Goal: Information Seeking & Learning: Learn about a topic

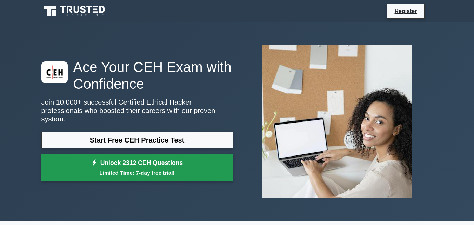
click at [157, 169] on small "Limited Time: 7-day free trial!" at bounding box center [137, 173] width 174 height 8
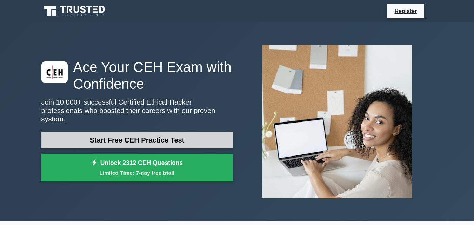
click at [182, 138] on link "Start Free CEH Practice Test" at bounding box center [136, 139] width 191 height 17
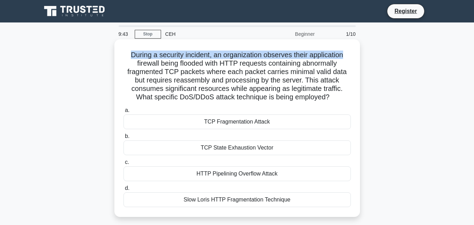
drag, startPoint x: 128, startPoint y: 52, endPoint x: 346, endPoint y: 58, distance: 218.5
click at [346, 58] on h5 "During a security incident, an organization observes their application firewall…" at bounding box center [237, 75] width 229 height 51
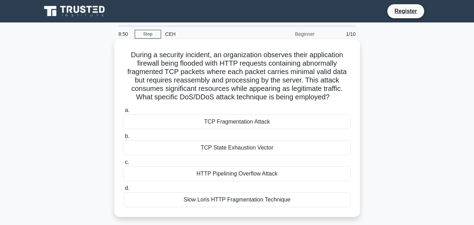
click at [213, 120] on div "TCP Fragmentation Attack" at bounding box center [236, 121] width 227 height 15
click at [123, 113] on input "a. TCP Fragmentation Attack" at bounding box center [123, 110] width 0 height 5
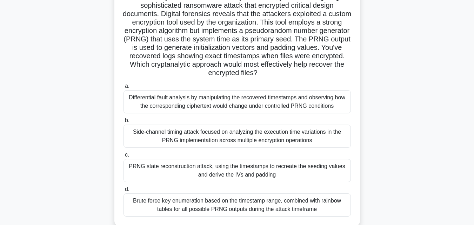
scroll to position [70, 0]
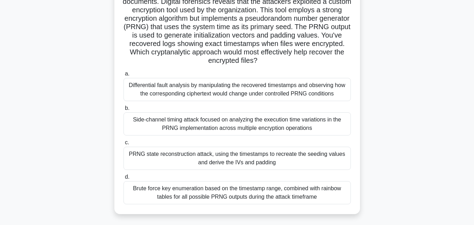
click at [284, 163] on div "PRNG state reconstruction attack, using the timestamps to recreate the seeding …" at bounding box center [236, 158] width 227 height 23
click at [123, 145] on input "c. PRNG state reconstruction attack, using the timestamps to recreate the seedi…" at bounding box center [123, 142] width 0 height 5
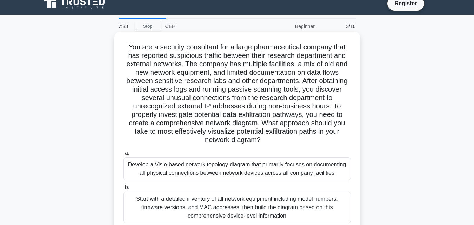
scroll to position [0, 0]
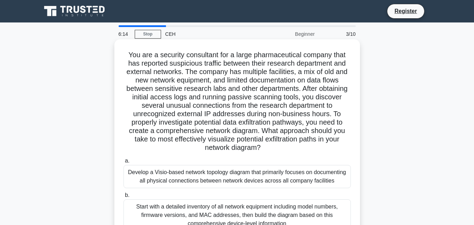
drag, startPoint x: 218, startPoint y: 56, endPoint x: 327, endPoint y: 142, distance: 138.3
click at [329, 143] on h5 "You are a security consultant for a large pharmaceutical company that has repor…" at bounding box center [237, 101] width 229 height 102
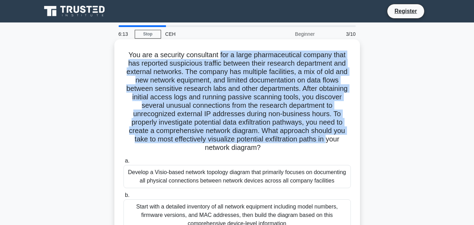
click at [257, 138] on h5 "You are a security consultant for a large pharmaceutical company that has repor…" at bounding box center [237, 101] width 229 height 102
click at [236, 115] on h5 "You are a security consultant for a large pharmaceutical company that has repor…" at bounding box center [237, 101] width 229 height 102
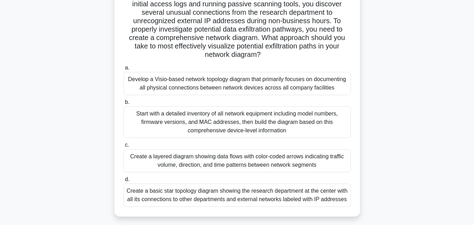
scroll to position [105, 0]
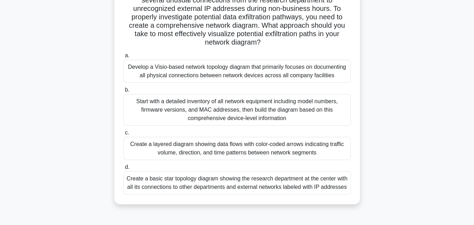
click at [240, 150] on div "Create a layered diagram showing data flows with color-coded arrows indicating …" at bounding box center [236, 148] width 227 height 23
click at [123, 135] on input "c. Create a layered diagram showing data flows with color-coded arrows indicati…" at bounding box center [123, 132] width 0 height 5
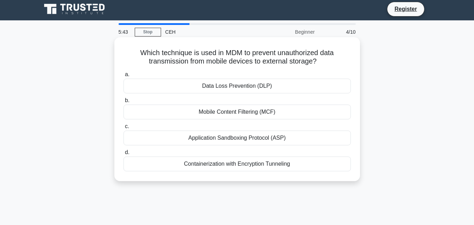
scroll to position [0, 0]
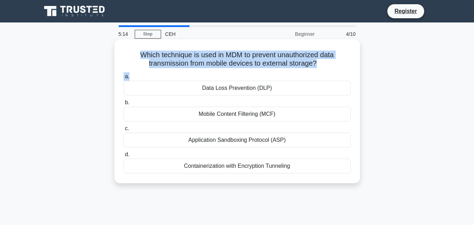
drag, startPoint x: 132, startPoint y: 58, endPoint x: 305, endPoint y: 73, distance: 173.5
click at [305, 73] on div "Which technique is used in MDM to prevent unauthorized data transmission from m…" at bounding box center [237, 111] width 240 height 138
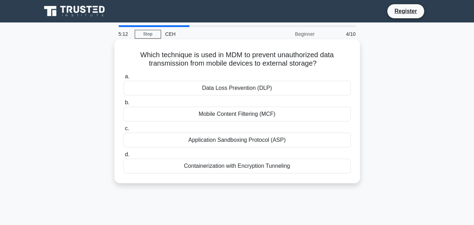
click at [281, 90] on div "Data Loss Prevention (DLP)" at bounding box center [236, 88] width 227 height 15
click at [123, 79] on input "a. Data Loss Prevention (DLP)" at bounding box center [123, 76] width 0 height 5
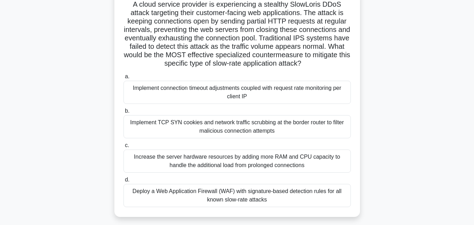
scroll to position [35, 0]
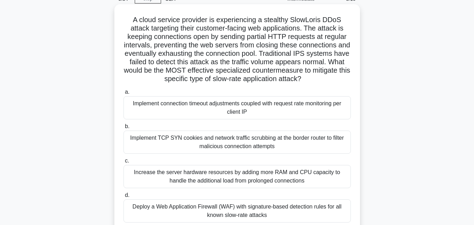
click at [251, 142] on div "Implement TCP SYN cookies and network traffic scrubbing at the border router to…" at bounding box center [236, 141] width 227 height 23
click at [123, 129] on input "b. Implement TCP SYN cookies and network traffic scrubbing at the border router…" at bounding box center [123, 126] width 0 height 5
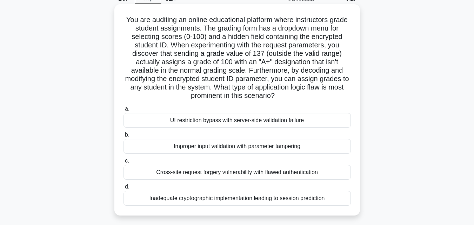
click at [217, 149] on div "Improper input validation with parameter tampering" at bounding box center [236, 146] width 227 height 15
click at [123, 137] on input "b. Improper input validation with parameter tampering" at bounding box center [123, 135] width 0 height 5
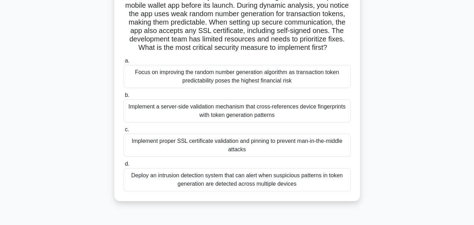
scroll to position [70, 0]
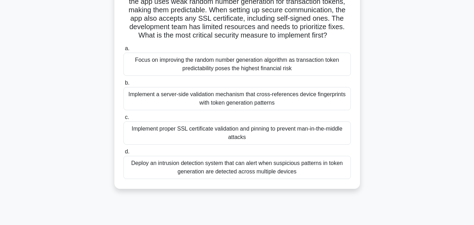
click at [210, 144] on div "Implement proper SSL certificate validation and pinning to prevent man-in-the-m…" at bounding box center [236, 132] width 227 height 23
click at [123, 120] on input "c. Implement proper SSL certificate validation and pinning to prevent man-in-th…" at bounding box center [123, 117] width 0 height 5
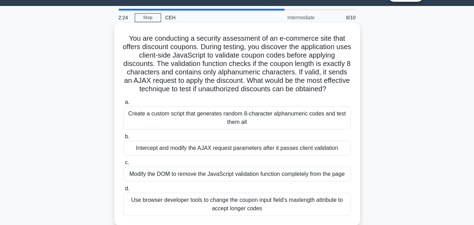
scroll to position [0, 0]
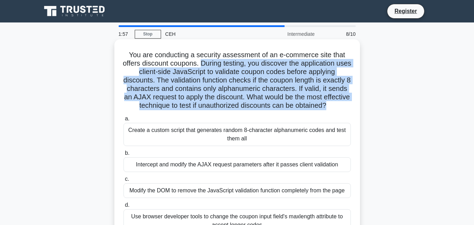
drag, startPoint x: 242, startPoint y: 62, endPoint x: 350, endPoint y: 108, distance: 118.1
click at [350, 108] on h5 "You are conducting a security assessment of an e-commerce site that offers disc…" at bounding box center [237, 80] width 229 height 60
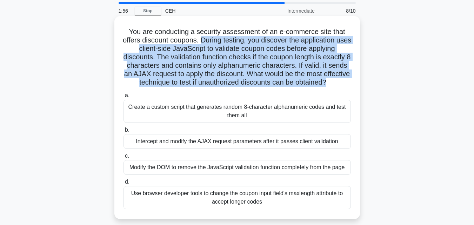
scroll to position [35, 0]
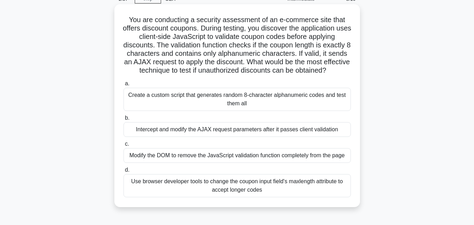
click at [202, 161] on div "Modify the DOM to remove the JavaScript validation function completely from the…" at bounding box center [236, 155] width 227 height 15
click at [123, 146] on input "c. Modify the DOM to remove the JavaScript validation function completely from …" at bounding box center [123, 144] width 0 height 5
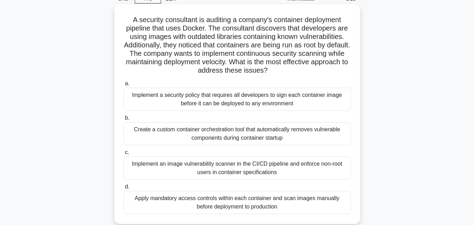
click at [181, 165] on div "Implement an image vulnerability scanner in the CI/CD pipeline and enforce non-…" at bounding box center [236, 167] width 227 height 23
click at [123, 155] on input "c. Implement an image vulnerability scanner in the CI/CD pipeline and enforce n…" at bounding box center [123, 152] width 0 height 5
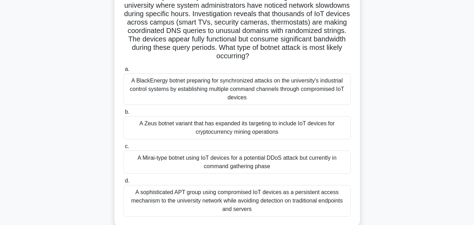
scroll to position [70, 0]
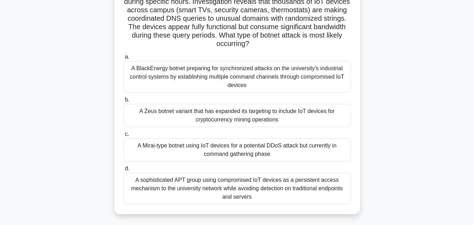
click at [251, 79] on div "A BlackEnergy botnet preparing for synchronized attacks on the university's ind…" at bounding box center [236, 77] width 227 height 32
click at [123, 59] on input "a. A BlackEnergy botnet preparing for synchronized attacks on the university's …" at bounding box center [123, 57] width 0 height 5
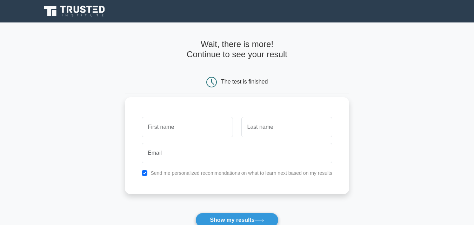
scroll to position [70, 0]
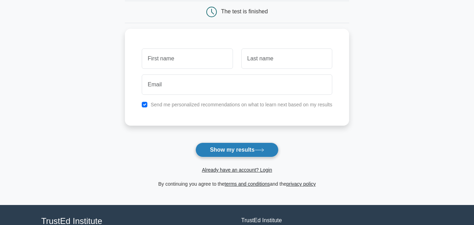
click at [236, 152] on button "Show my results" at bounding box center [236, 149] width 83 height 15
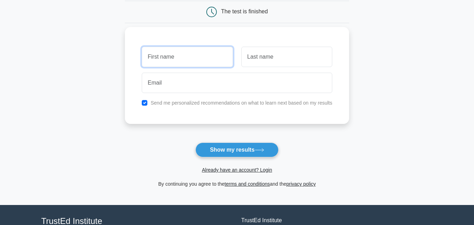
type input "H"
type input "Harshad"
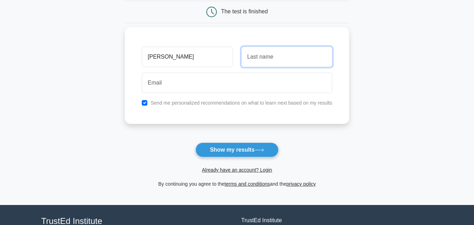
click at [266, 50] on input "text" at bounding box center [286, 57] width 91 height 20
type input "Chopra"
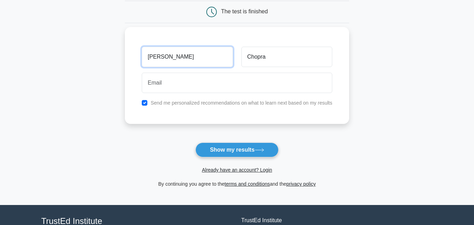
click at [196, 56] on input "Harshad" at bounding box center [187, 57] width 91 height 20
type input "N"
type input "Mithlesh"
click at [197, 56] on input "Mithlesh" at bounding box center [187, 57] width 91 height 20
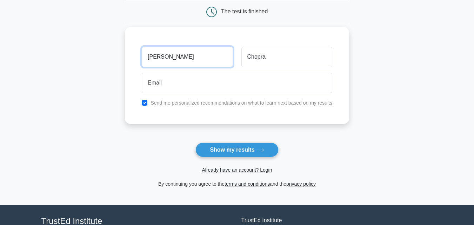
click at [197, 56] on input "Mithlesh" at bounding box center [187, 57] width 91 height 20
type input "K"
type input "Kiran"
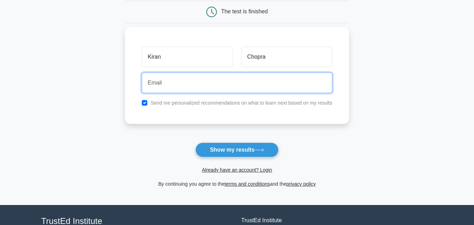
click at [191, 90] on input "email" at bounding box center [237, 83] width 190 height 20
type input "kiranrokade368@gmail.com"
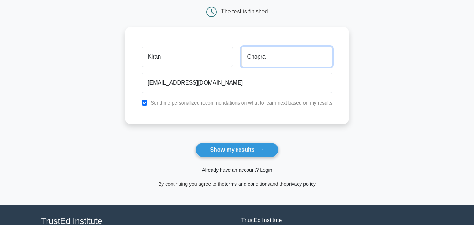
click at [257, 54] on input "Chopra" at bounding box center [286, 57] width 91 height 20
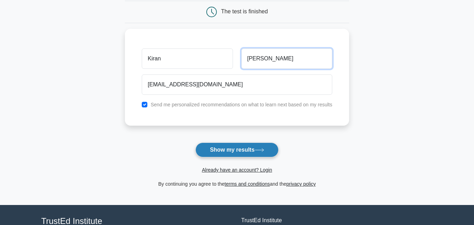
type input "rokade"
click at [241, 155] on button "Show my results" at bounding box center [236, 149] width 83 height 15
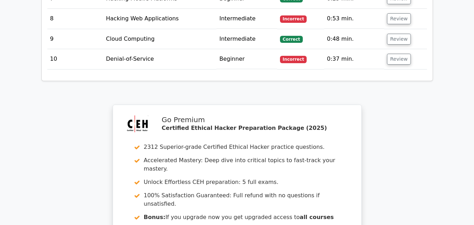
scroll to position [1254, 0]
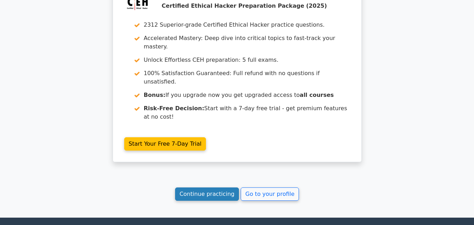
click at [204, 187] on link "Continue practicing" at bounding box center [207, 193] width 64 height 13
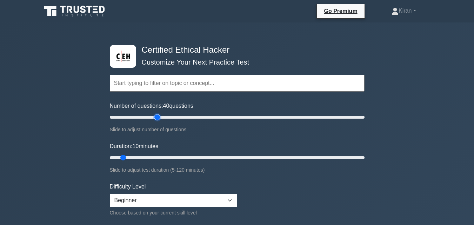
click at [160, 116] on input "Number of questions: 40 questions" at bounding box center [237, 117] width 255 height 8
drag, startPoint x: 202, startPoint y: 113, endPoint x: 216, endPoint y: 113, distance: 13.7
click at [209, 113] on input "Number of questions: 40 questions" at bounding box center [237, 117] width 255 height 8
click at [256, 120] on input "Number of questions: 120 questions" at bounding box center [237, 117] width 255 height 8
drag, startPoint x: 309, startPoint y: 119, endPoint x: 313, endPoint y: 120, distance: 4.3
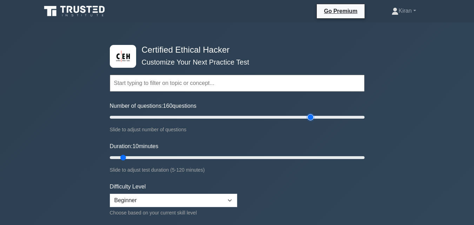
click at [310, 120] on input "Number of questions: 160 questions" at bounding box center [237, 117] width 255 height 8
drag, startPoint x: 347, startPoint y: 112, endPoint x: 356, endPoint y: 109, distance: 8.4
click at [355, 110] on div "Number of questions: 160 questions Slide to adjust number of questions" at bounding box center [237, 118] width 255 height 32
click at [110, 119] on input "Number of questions: 5 questions" at bounding box center [237, 117] width 255 height 8
drag, startPoint x: 108, startPoint y: 119, endPoint x: 98, endPoint y: 120, distance: 10.6
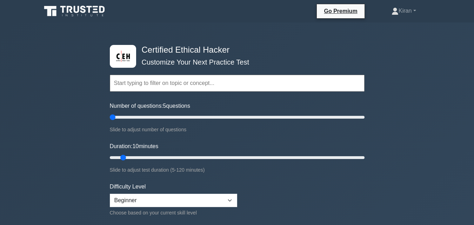
drag, startPoint x: 174, startPoint y: 178, endPoint x: 180, endPoint y: 174, distance: 7.9
click at [180, 174] on form "Topics Introduction to Ethical Hacking Footprinting and Reconnaissance Scanning…" at bounding box center [237, 161] width 255 height 217
click at [190, 203] on select "Beginner Intermediate Expert" at bounding box center [173, 200] width 127 height 13
click at [326, 181] on form "Topics Introduction to Ethical Hacking Footprinting and Reconnaissance Scanning…" at bounding box center [237, 161] width 255 height 217
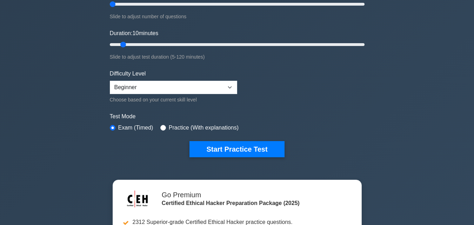
scroll to position [70, 0]
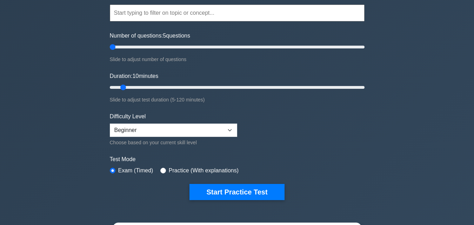
click at [198, 171] on label "Practice (With explanations)" at bounding box center [204, 170] width 70 height 8
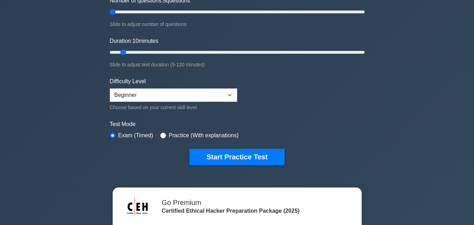
scroll to position [0, 0]
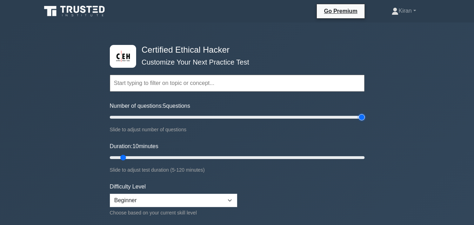
type input "200"
click at [363, 114] on input "Number of questions: 5 questions" at bounding box center [237, 117] width 255 height 8
click at [364, 116] on input "Number of questions: 200 questions" at bounding box center [237, 117] width 255 height 8
type input "120"
click at [364, 155] on input "Duration: 120 minutes" at bounding box center [237, 157] width 255 height 8
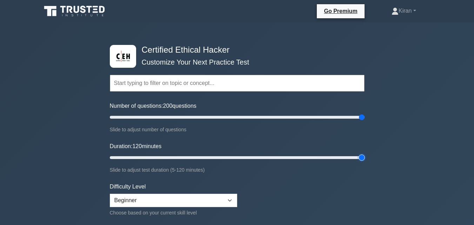
drag, startPoint x: 363, startPoint y: 156, endPoint x: 393, endPoint y: 138, distance: 34.6
click at [364, 153] on input "Duration: 120 minutes" at bounding box center [237, 157] width 255 height 8
click at [227, 113] on input "Number of questions: 200 questions" at bounding box center [237, 117] width 255 height 8
click at [187, 127] on div "Slide to adjust number of questions" at bounding box center [237, 129] width 255 height 8
click at [187, 120] on input "Number of questions: 95 questions" at bounding box center [237, 117] width 255 height 8
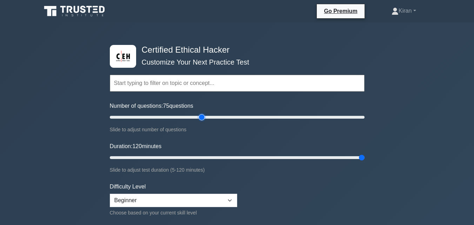
click at [202, 121] on input "Number of questions: 75 questions" at bounding box center [237, 117] width 255 height 8
drag, startPoint x: 204, startPoint y: 119, endPoint x: 374, endPoint y: 128, distance: 169.9
click at [364, 121] on input "Number of questions: 200 questions" at bounding box center [237, 117] width 255 height 8
click at [201, 90] on input "text" at bounding box center [237, 83] width 255 height 17
click at [210, 97] on form "Topics Introduction to Ethical Hacking Footprinting and Reconnaissance Scanning…" at bounding box center [237, 161] width 255 height 217
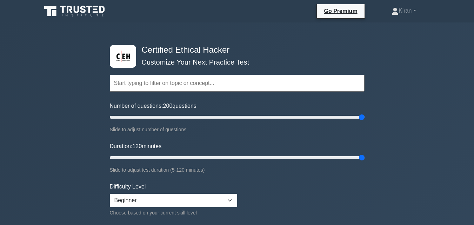
click at [224, 94] on form "Topics Introduction to Ethical Hacking Footprinting and Reconnaissance Scanning…" at bounding box center [237, 161] width 255 height 217
click at [262, 72] on div "Topics Introduction to Ethical Hacking Footprinting and Reconnaissance Scanning…" at bounding box center [237, 73] width 255 height 40
click at [259, 77] on input "text" at bounding box center [237, 83] width 255 height 17
click at [191, 75] on input "text" at bounding box center [237, 83] width 255 height 17
click at [183, 87] on input "text" at bounding box center [237, 83] width 255 height 17
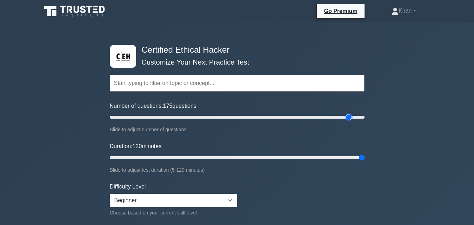
type input "200"
drag, startPoint x: 363, startPoint y: 116, endPoint x: 425, endPoint y: 112, distance: 61.9
click at [364, 113] on input "Number of questions: 200 questions" at bounding box center [237, 117] width 255 height 8
drag, startPoint x: 354, startPoint y: 158, endPoint x: 430, endPoint y: 144, distance: 77.1
click at [364, 153] on input "Duration: 120 minutes" at bounding box center [237, 157] width 255 height 8
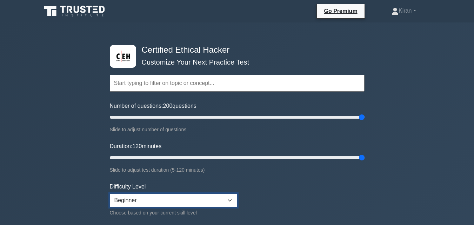
click at [232, 195] on select "Beginner Intermediate Expert" at bounding box center [173, 200] width 127 height 13
click at [279, 185] on form "Topics Introduction to Ethical Hacking Footprinting and Reconnaissance Scanning…" at bounding box center [237, 161] width 255 height 217
click at [241, 156] on input "Duration: 65 minutes" at bounding box center [237, 157] width 255 height 8
click at [248, 156] on input "Duration: 65 minutes" at bounding box center [237, 157] width 255 height 8
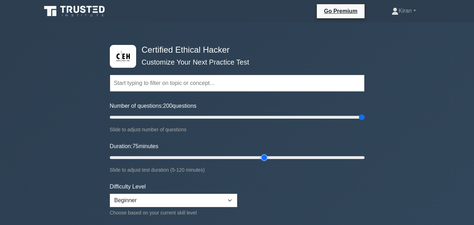
click at [260, 156] on input "Duration: 75 minutes" at bounding box center [237, 157] width 255 height 8
drag, startPoint x: 301, startPoint y: 156, endPoint x: 449, endPoint y: 155, distance: 148.0
type input "120"
click at [364, 156] on input "Duration: 120 minutes" at bounding box center [237, 157] width 255 height 8
click at [232, 115] on input "Number of questions: 100 questions" at bounding box center [237, 117] width 255 height 8
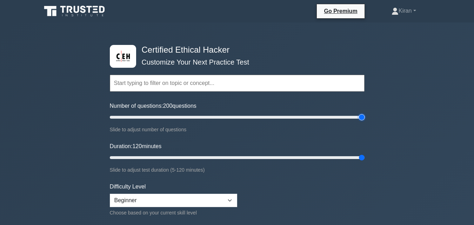
drag, startPoint x: 238, startPoint y: 116, endPoint x: 394, endPoint y: 120, distance: 156.4
click at [364, 121] on input "Number of questions: 200 questions" at bounding box center [237, 117] width 255 height 8
click at [167, 117] on input "Number of questions: 50 questions" at bounding box center [237, 117] width 255 height 8
click at [135, 119] on input "Number of questions: 50 questions" at bounding box center [237, 117] width 255 height 8
type input "10"
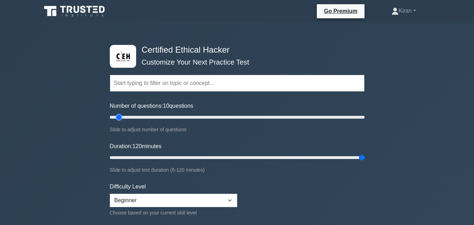
click at [120, 120] on input "Number of questions: 10 questions" at bounding box center [237, 117] width 255 height 8
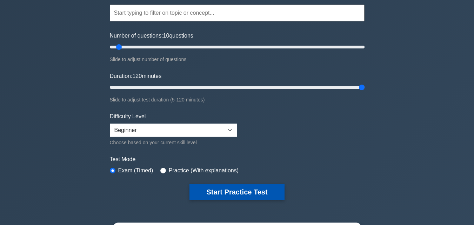
drag, startPoint x: 217, startPoint y: 192, endPoint x: 216, endPoint y: 196, distance: 3.9
click at [216, 196] on button "Start Practice Test" at bounding box center [236, 192] width 95 height 16
click at [215, 194] on button "Start Practice Test" at bounding box center [236, 192] width 95 height 16
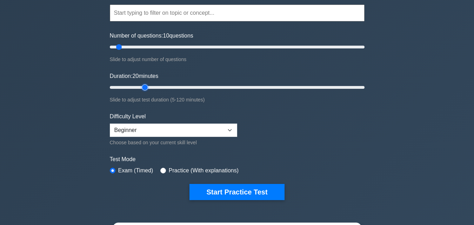
drag, startPoint x: 140, startPoint y: 84, endPoint x: 133, endPoint y: 87, distance: 7.5
click at [137, 85] on input "Duration: 20 minutes" at bounding box center [237, 87] width 255 height 8
click at [130, 86] on input "Duration: 15 minutes" at bounding box center [237, 87] width 255 height 8
type input "10"
click at [126, 86] on input "Duration: 10 minutes" at bounding box center [237, 87] width 255 height 8
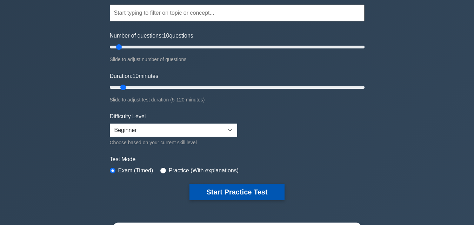
click at [238, 187] on button "Start Practice Test" at bounding box center [236, 192] width 95 height 16
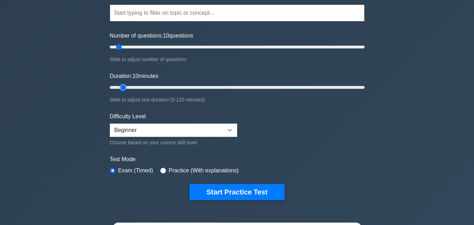
click at [122, 87] on input "Duration: 10 minutes" at bounding box center [237, 87] width 255 height 8
click at [151, 136] on select "Beginner Intermediate Expert" at bounding box center [173, 129] width 127 height 13
click at [110, 123] on select "Beginner Intermediate Expert" at bounding box center [173, 129] width 127 height 13
click at [116, 44] on input "Number of questions: 10 questions" at bounding box center [237, 47] width 255 height 8
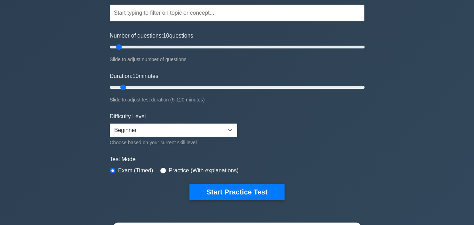
click at [186, 170] on label "Practice (With explanations)" at bounding box center [204, 170] width 70 height 8
click at [126, 167] on label "Exam (Timed)" at bounding box center [135, 170] width 35 height 8
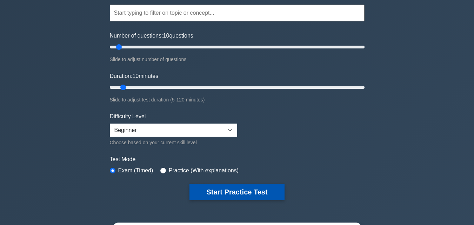
click at [222, 193] on button "Start Practice Test" at bounding box center [236, 192] width 95 height 16
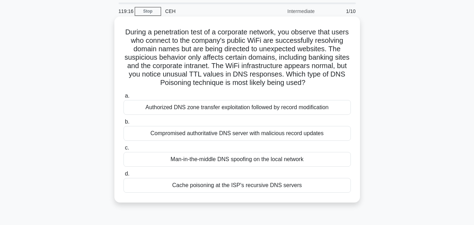
scroll to position [35, 0]
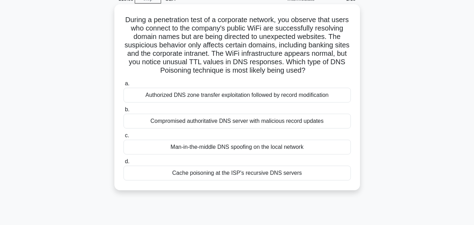
click at [299, 154] on div "Man-in-the-middle DNS spoofing on the local network" at bounding box center [236, 147] width 227 height 15
click at [123, 138] on input "c. Man-in-the-middle DNS spoofing on the local network" at bounding box center [123, 135] width 0 height 5
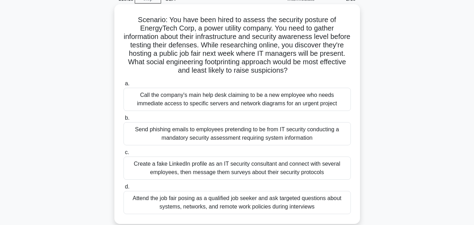
click at [310, 204] on div "Attend the job fair posing as a qualified job seeker and ask targeted questions…" at bounding box center [236, 202] width 227 height 23
click at [123, 189] on input "d. Attend the job fair posing as a qualified job seeker and ask targeted questi…" at bounding box center [123, 186] width 0 height 5
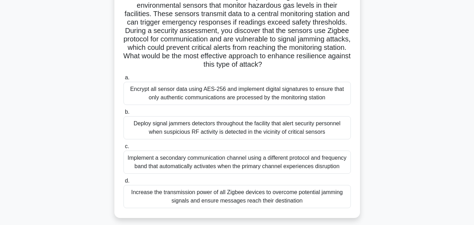
scroll to position [70, 0]
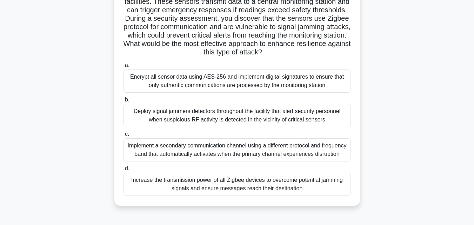
click at [256, 115] on div "Deploy signal jammers detectors throughout the facility that alert security per…" at bounding box center [236, 115] width 227 height 23
click at [123, 102] on input "b. Deploy signal jammers detectors throughout the facility that alert security …" at bounding box center [123, 99] width 0 height 5
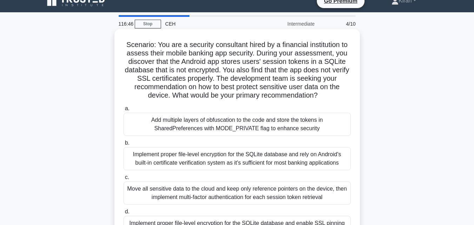
scroll to position [0, 0]
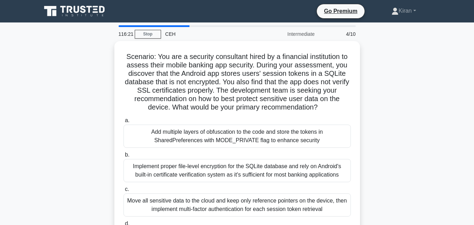
drag, startPoint x: 250, startPoint y: 159, endPoint x: 426, endPoint y: 162, distance: 176.0
click at [426, 162] on div "Scenario: You are a security consultant hired by a financial institution to ass…" at bounding box center [237, 155] width 400 height 228
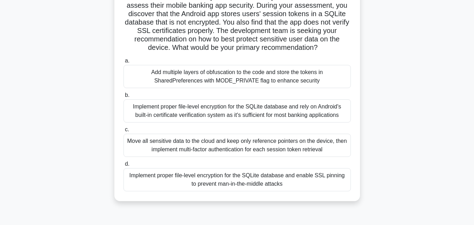
scroll to position [70, 0]
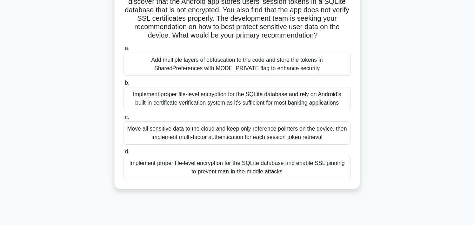
click at [195, 165] on div "Implement proper file-level encryption for the SQLite database and enable SSL p…" at bounding box center [236, 167] width 227 height 23
click at [123, 154] on input "d. Implement proper file-level encryption for the SQLite database and enable SS…" at bounding box center [123, 151] width 0 height 5
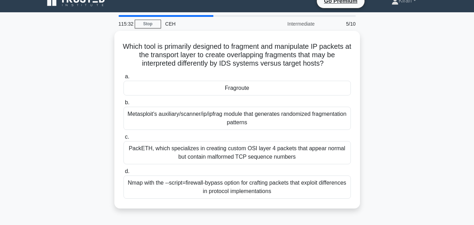
scroll to position [0, 0]
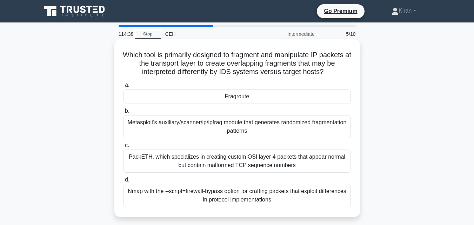
click at [224, 202] on div "Nmap with the --script=firewall-bypass option for crafting packets that exploit…" at bounding box center [236, 195] width 227 height 23
click at [123, 182] on input "d. Nmap with the --script=firewall-bypass option for crafting packets that expl…" at bounding box center [123, 179] width 0 height 5
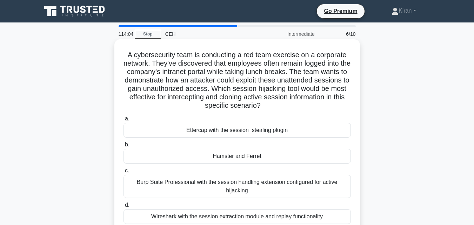
click at [224, 107] on h5 "A cybersecurity team is conducting a red team exercise on a corporate network. …" at bounding box center [237, 80] width 229 height 60
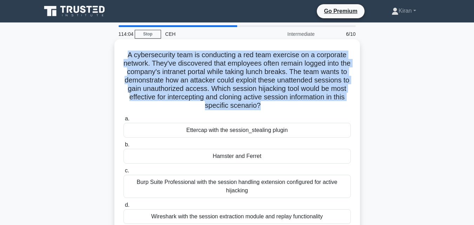
click at [224, 107] on h5 "A cybersecurity team is conducting a red team exercise on a corporate network. …" at bounding box center [237, 80] width 229 height 60
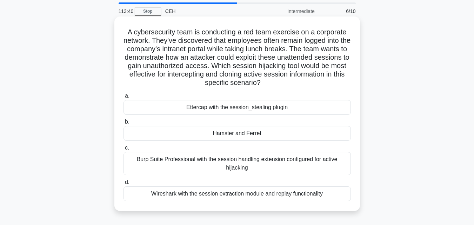
scroll to position [35, 0]
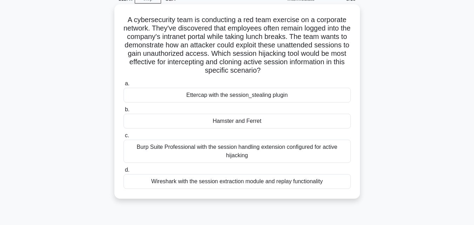
click at [202, 124] on div "Hamster and Ferret" at bounding box center [236, 121] width 227 height 15
click at [123, 112] on input "b. Hamster and Ferret" at bounding box center [123, 109] width 0 height 5
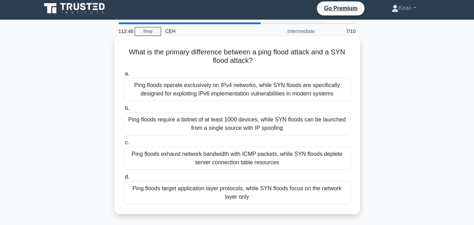
scroll to position [0, 0]
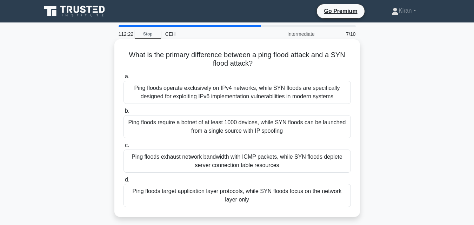
click at [260, 197] on div "Ping floods target application layer protocols, while SYN floods focus on the n…" at bounding box center [236, 195] width 227 height 23
click at [123, 182] on input "d. Ping floods target application layer protocols, while SYN floods focus on th…" at bounding box center [123, 179] width 0 height 5
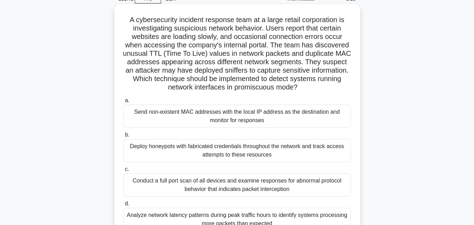
scroll to position [70, 0]
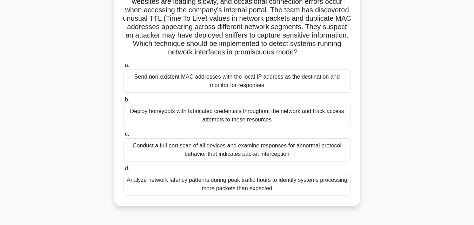
click at [221, 150] on div "Conduct a full port scan of all devices and examine responses for abnormal prot…" at bounding box center [236, 149] width 227 height 23
click at [123, 136] on input "c. Conduct a full port scan of all devices and examine responses for abnormal p…" at bounding box center [123, 134] width 0 height 5
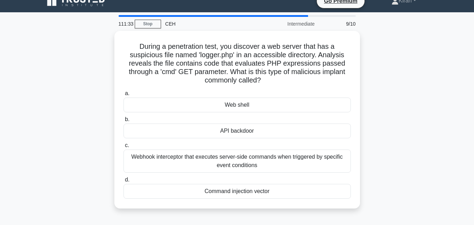
scroll to position [0, 0]
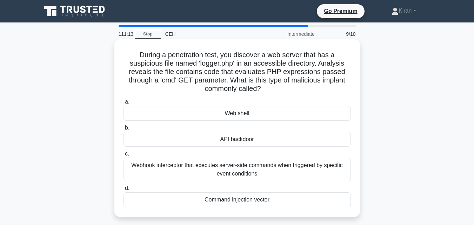
click at [246, 119] on div "Web shell" at bounding box center [236, 113] width 227 height 15
click at [123, 104] on input "a. Web shell" at bounding box center [123, 102] width 0 height 5
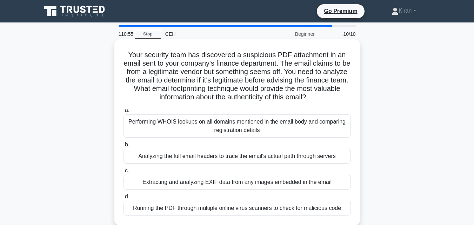
drag, startPoint x: 149, startPoint y: 58, endPoint x: 339, endPoint y: 95, distance: 193.6
click at [339, 95] on h5 "Your security team has discovered a suspicious PDF attachment in an email sent …" at bounding box center [237, 75] width 229 height 51
click at [250, 160] on div "Analyzing the full email headers to trace the email's actual path through serve…" at bounding box center [236, 156] width 227 height 15
click at [123, 147] on input "b. Analyzing the full email headers to trace the email's actual path through se…" at bounding box center [123, 144] width 0 height 5
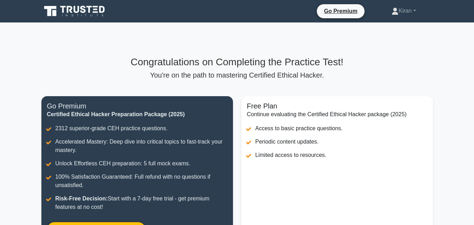
click at [264, 67] on h3 "Congratulations on Completing the Practice Test!" at bounding box center [236, 62] width 391 height 12
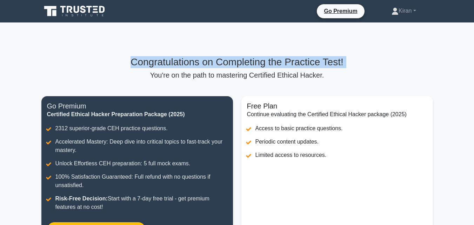
click at [264, 67] on h3 "Congratulations on Completing the Practice Test!" at bounding box center [236, 62] width 391 height 12
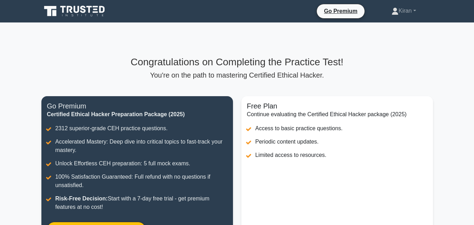
click at [242, 85] on div "Congratulations on Completing the Practice Test! You're on the path to masterin…" at bounding box center [237, 156] width 400 height 200
click at [259, 68] on div "Congratulations on Completing the Practice Test! You're on the path to masterin…" at bounding box center [236, 67] width 391 height 23
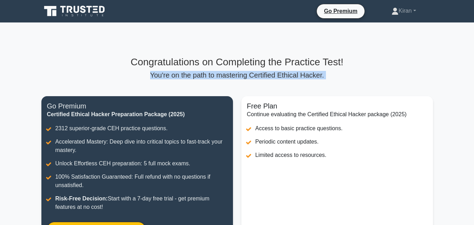
click at [259, 68] on div "Congratulations on Completing the Practice Test! You're on the path to masterin…" at bounding box center [236, 67] width 391 height 23
click at [255, 75] on p "You're on the path to mastering Certified Ethical Hacker." at bounding box center [236, 75] width 391 height 8
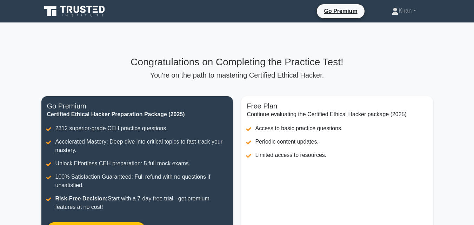
click at [267, 62] on h3 "Congratulations on Completing the Practice Test!" at bounding box center [236, 62] width 391 height 12
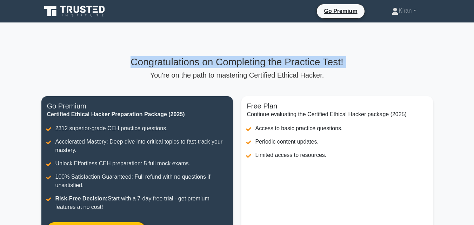
click at [267, 62] on h3 "Congratulations on Completing the Practice Test!" at bounding box center [236, 62] width 391 height 12
click at [271, 64] on h3 "Congratulations on Completing the Practice Test!" at bounding box center [236, 62] width 391 height 12
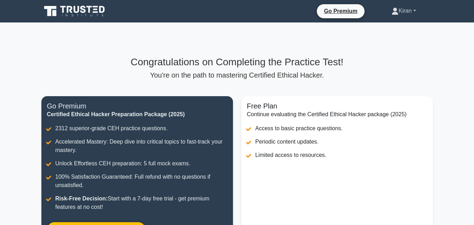
click at [411, 15] on link "Kiran" at bounding box center [403, 11] width 58 height 14
click at [368, 43] on div "Congratulations on Completing the Practice Test! You're on the path to masterin…" at bounding box center [237, 155] width 400 height 267
click at [358, 43] on div "Congratulations on Completing the Practice Test! You're on the path to masterin…" at bounding box center [237, 155] width 400 height 267
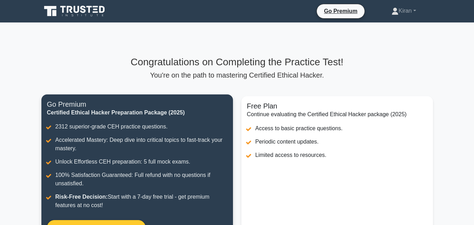
click at [143, 224] on link "Start Your Free 7-Day Trial" at bounding box center [96, 227] width 99 height 15
